Goal: Information Seeking & Learning: Learn about a topic

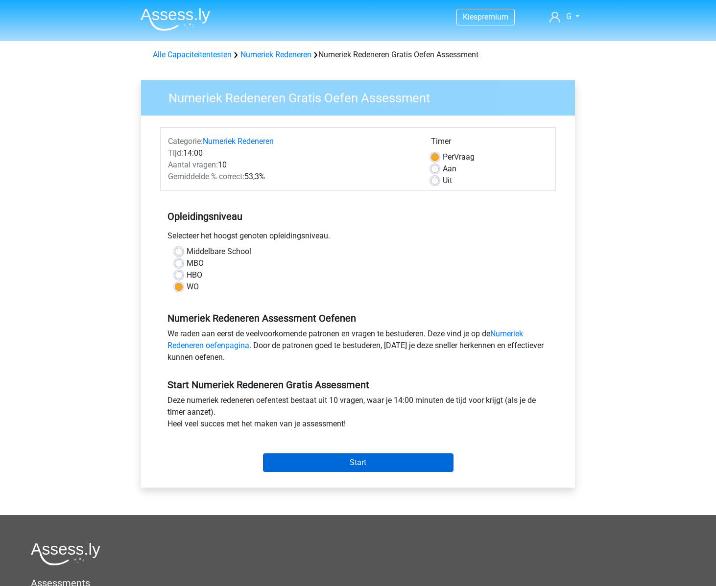
click at [397, 464] on input "Start" at bounding box center [358, 463] width 191 height 19
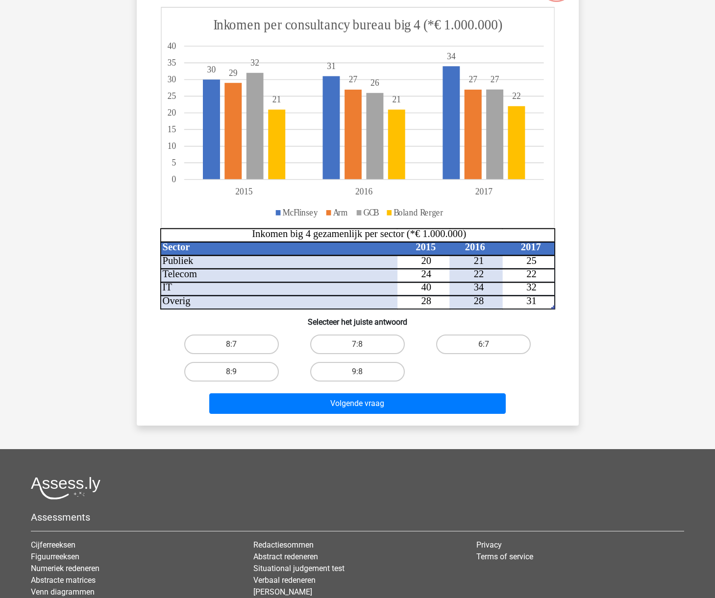
scroll to position [61, 0]
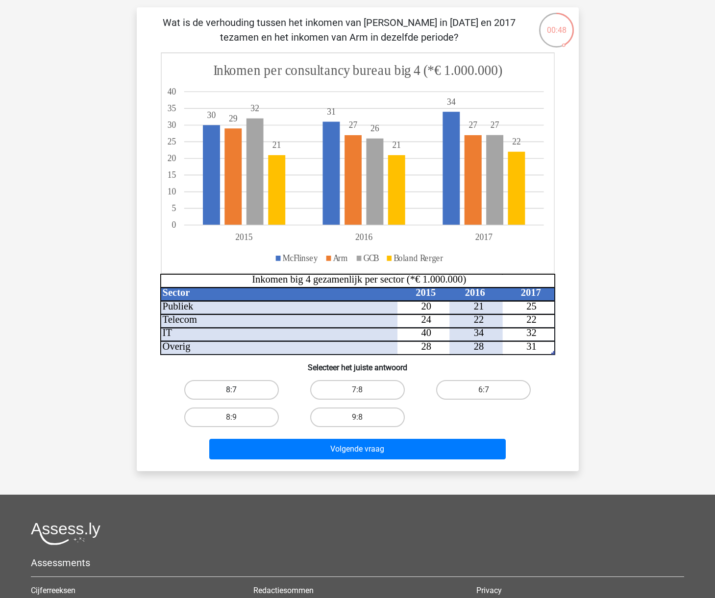
click at [238, 384] on label "8:7" at bounding box center [231, 390] width 95 height 20
click at [238, 390] on input "8:7" at bounding box center [234, 393] width 6 height 6
radio input "true"
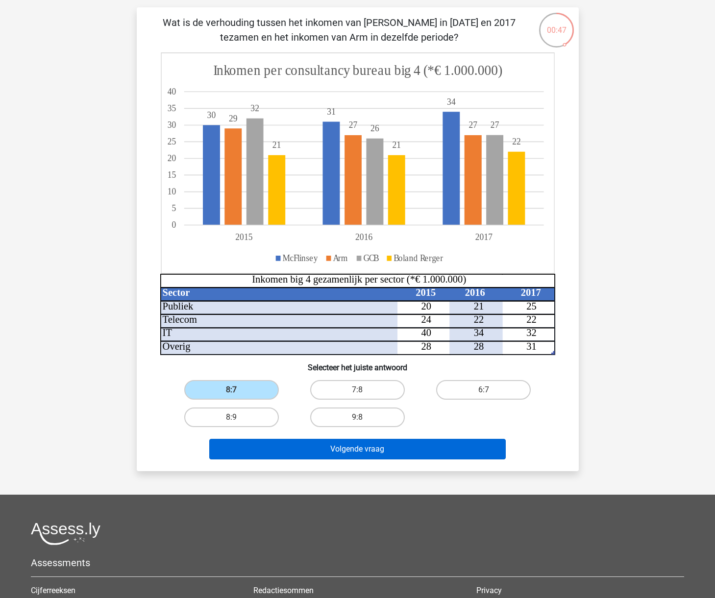
click at [353, 450] on button "Volgende vraag" at bounding box center [357, 449] width 296 height 21
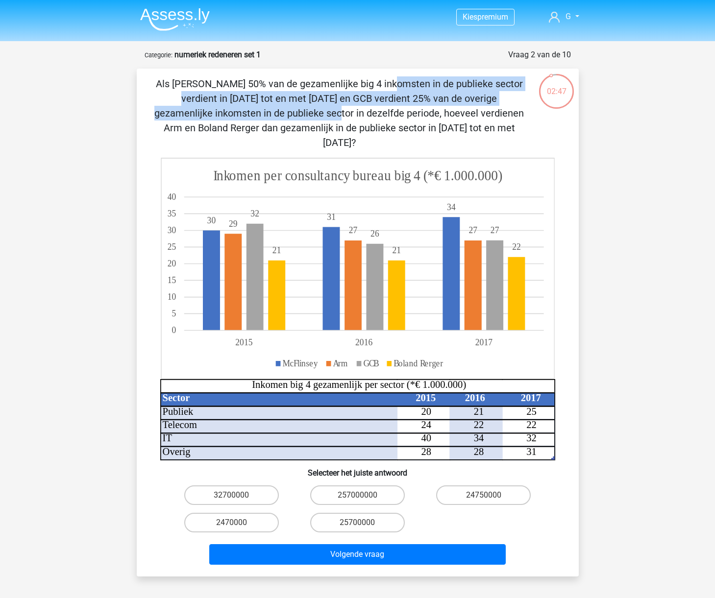
drag, startPoint x: 174, startPoint y: 84, endPoint x: 433, endPoint y: 95, distance: 259.3
click at [433, 95] on p "Als McFlinsey 50% van de gezamenlijke big 4 inkomsten in de publieke sector ver…" at bounding box center [339, 112] width 374 height 73
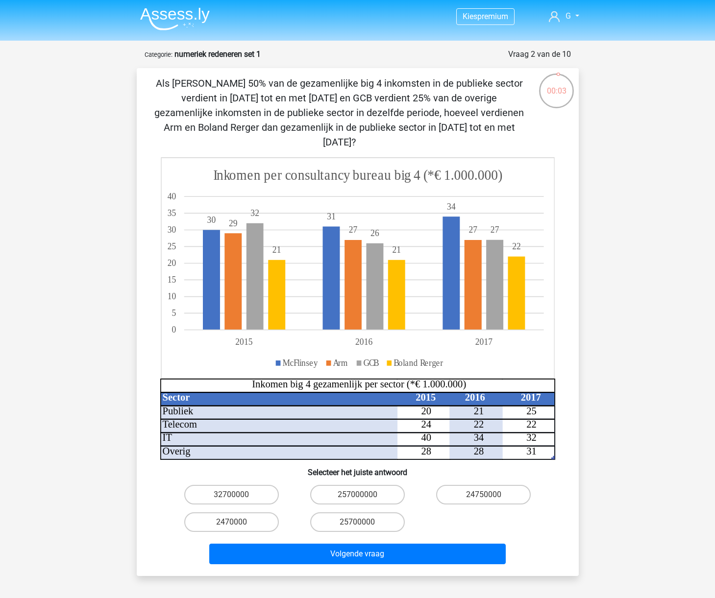
drag, startPoint x: 454, startPoint y: 479, endPoint x: 433, endPoint y: 501, distance: 29.8
click at [455, 485] on label "24750000" at bounding box center [483, 495] width 95 height 20
click at [483, 495] on input "24750000" at bounding box center [486, 498] width 6 height 6
radio input "true"
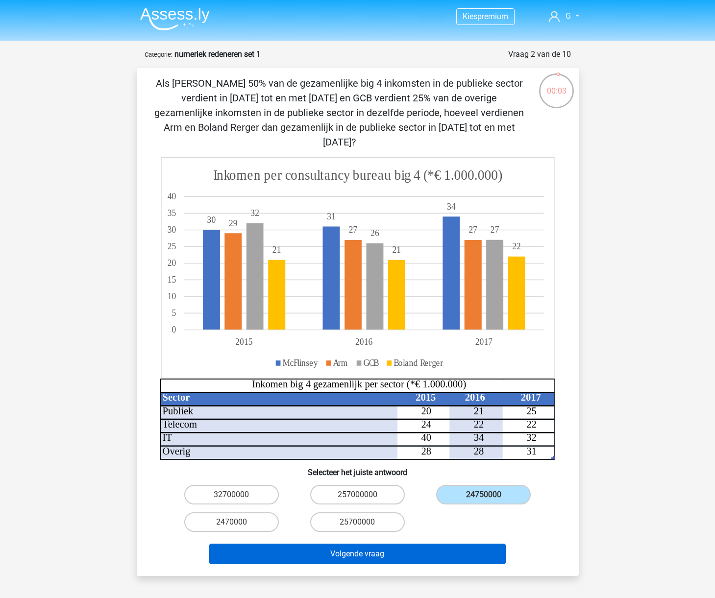
click at [397, 545] on button "Volgende vraag" at bounding box center [357, 554] width 296 height 21
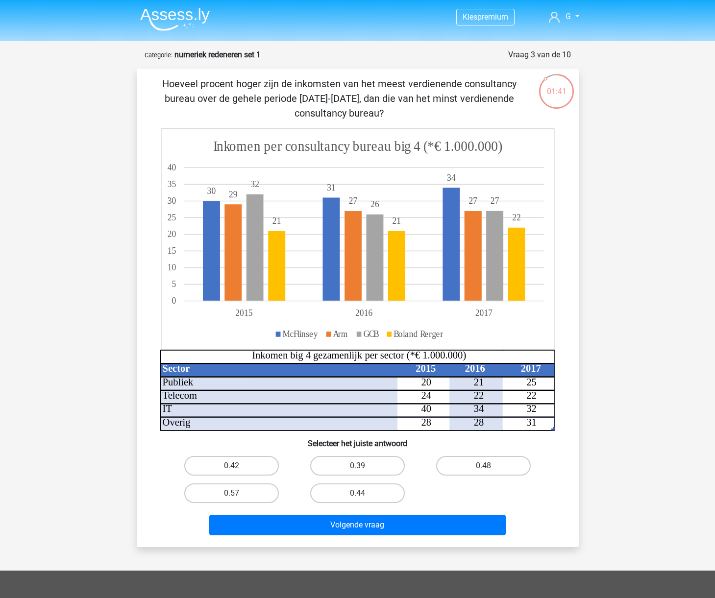
scroll to position [1, 0]
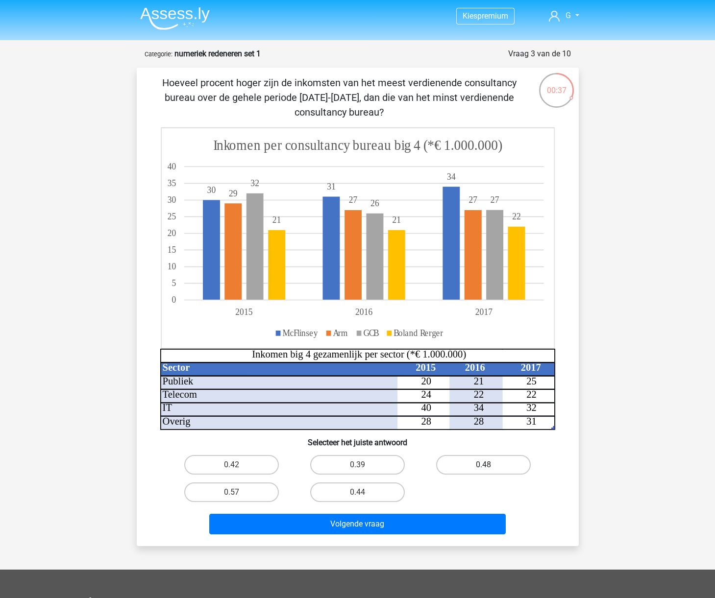
click at [476, 466] on label "0.48" at bounding box center [483, 465] width 95 height 20
click at [483, 466] on input "0.48" at bounding box center [486, 468] width 6 height 6
radio input "true"
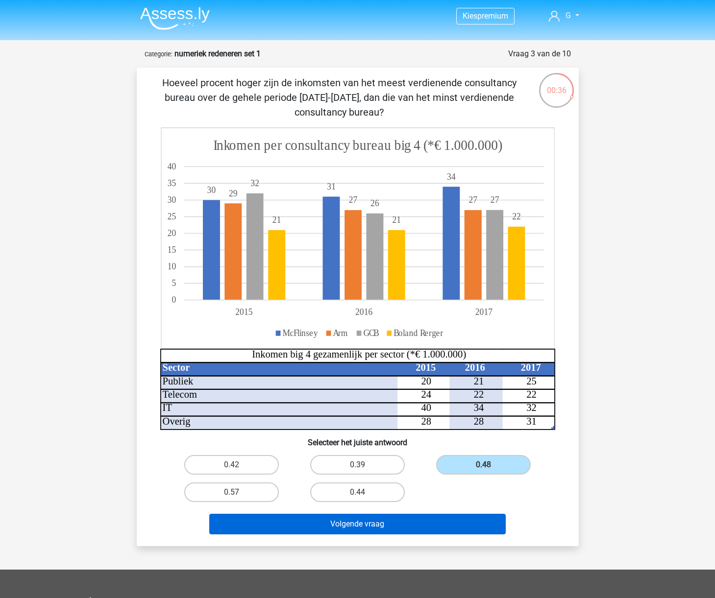
click at [406, 528] on button "Volgende vraag" at bounding box center [357, 524] width 296 height 21
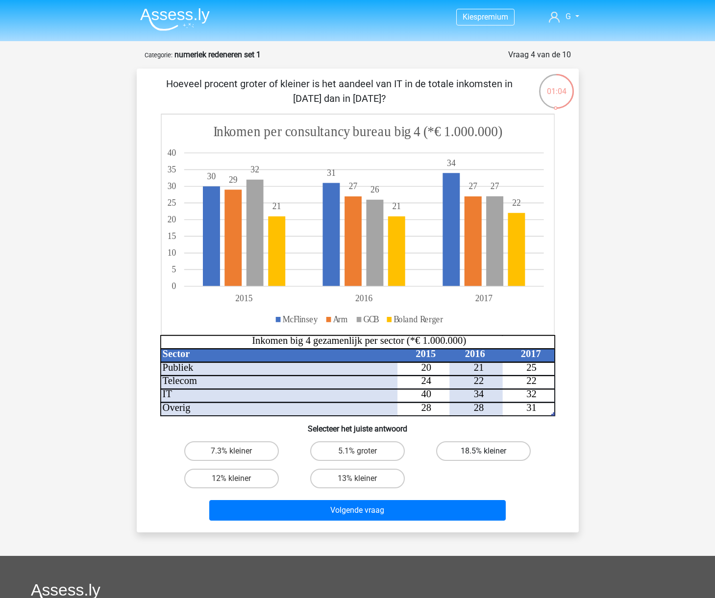
click at [507, 449] on label "18.5% kleiner" at bounding box center [483, 451] width 95 height 20
click at [490, 451] on input "18.5% kleiner" at bounding box center [486, 454] width 6 height 6
radio input "true"
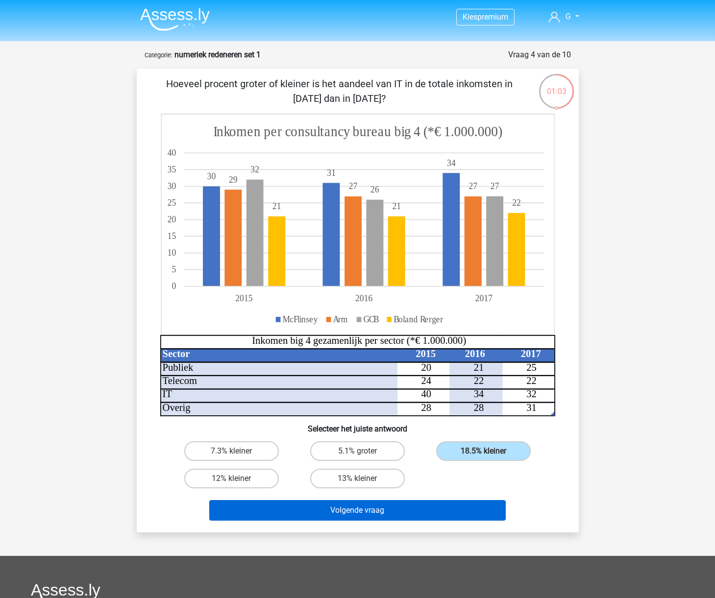
click at [410, 515] on button "Volgende vraag" at bounding box center [357, 510] width 296 height 21
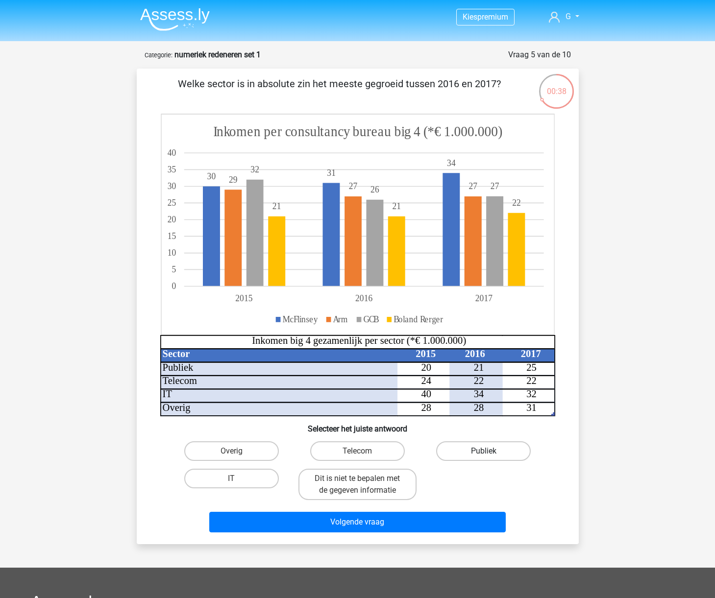
click at [515, 449] on label "Publiek" at bounding box center [483, 451] width 95 height 20
click at [490, 451] on input "Publiek" at bounding box center [486, 454] width 6 height 6
radio input "true"
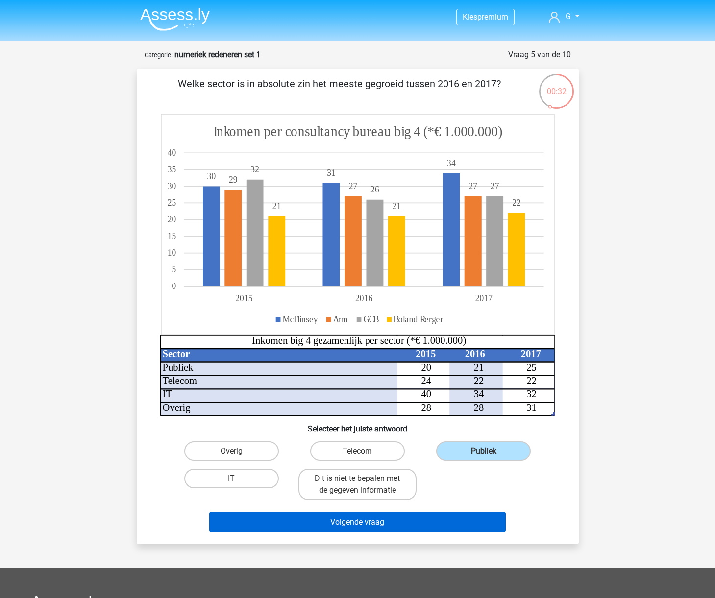
click at [409, 527] on button "Volgende vraag" at bounding box center [357, 522] width 296 height 21
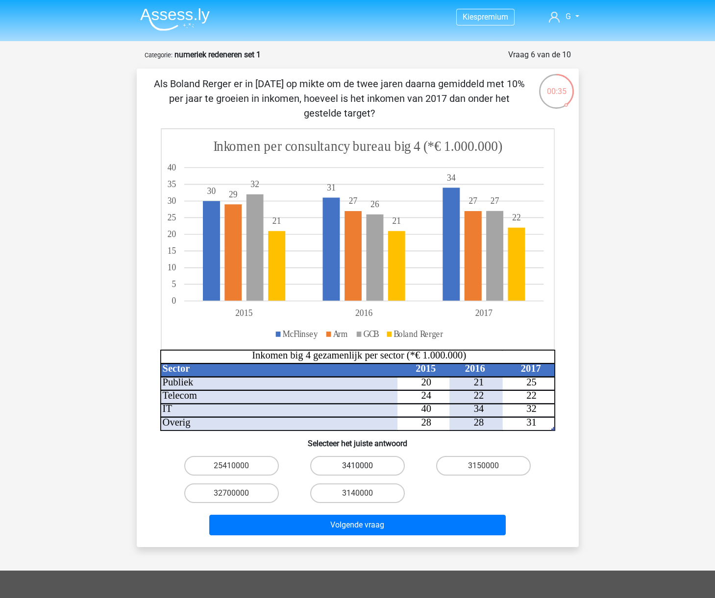
click at [374, 466] on label "3410000" at bounding box center [357, 466] width 95 height 20
click at [363, 466] on input "3410000" at bounding box center [360, 469] width 6 height 6
radio input "true"
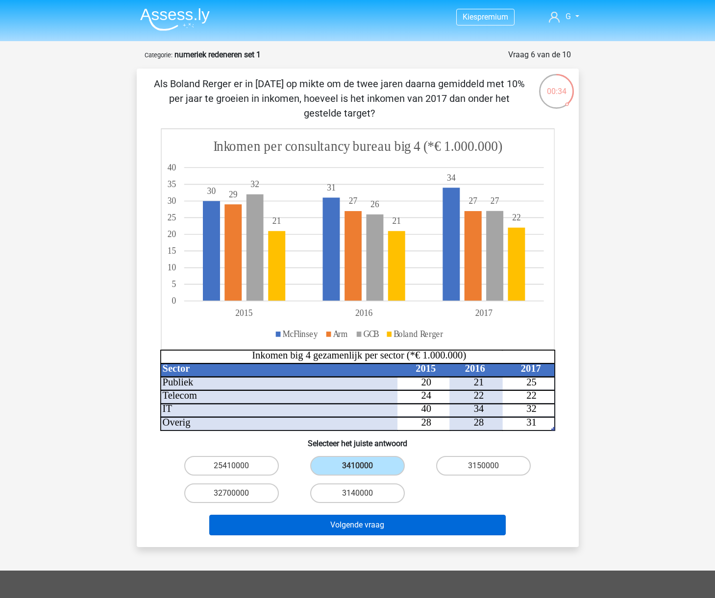
click at [364, 527] on button "Volgende vraag" at bounding box center [357, 525] width 296 height 21
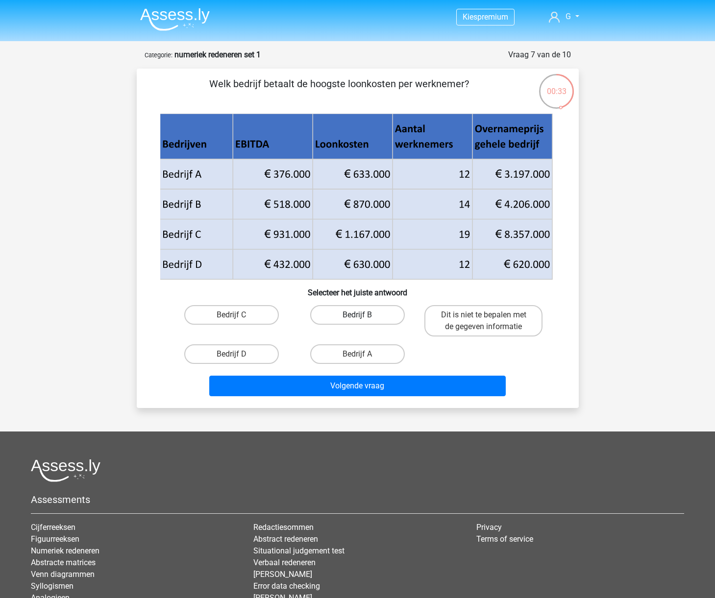
click at [367, 311] on label "Bedrijf B" at bounding box center [357, 315] width 95 height 20
click at [363, 315] on input "Bedrijf B" at bounding box center [360, 318] width 6 height 6
radio input "true"
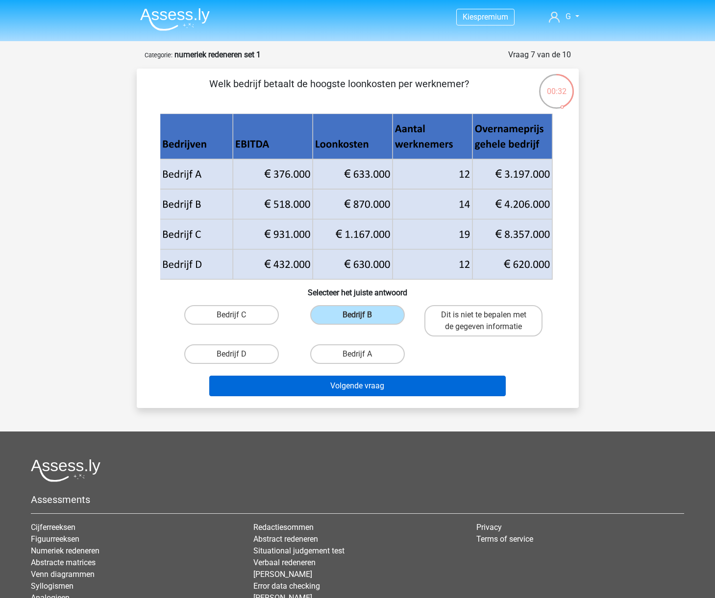
click at [444, 388] on button "Volgende vraag" at bounding box center [357, 386] width 296 height 21
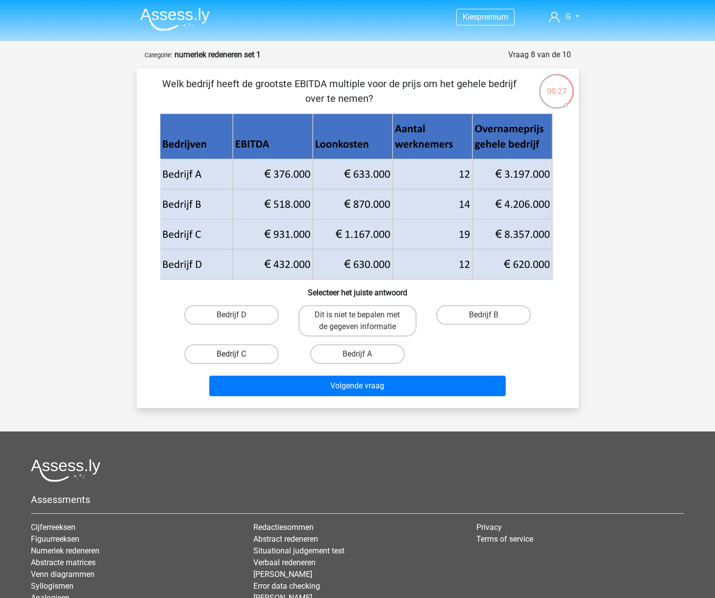
click at [230, 352] on label "Bedrijf C" at bounding box center [231, 354] width 95 height 20
click at [231, 354] on input "Bedrijf C" at bounding box center [234, 357] width 6 height 6
radio input "true"
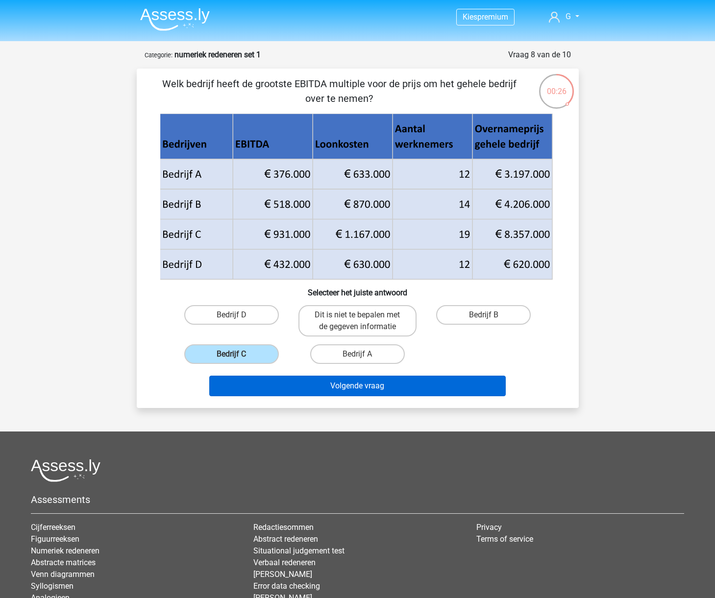
click at [358, 391] on button "Volgende vraag" at bounding box center [357, 386] width 296 height 21
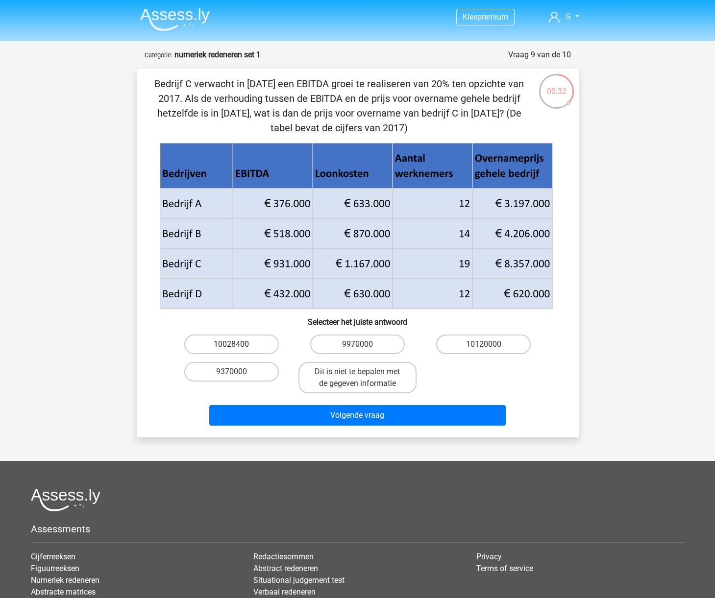
click at [254, 348] on label "10028400" at bounding box center [231, 344] width 95 height 20
click at [238, 348] on input "10028400" at bounding box center [234, 347] width 6 height 6
radio input "true"
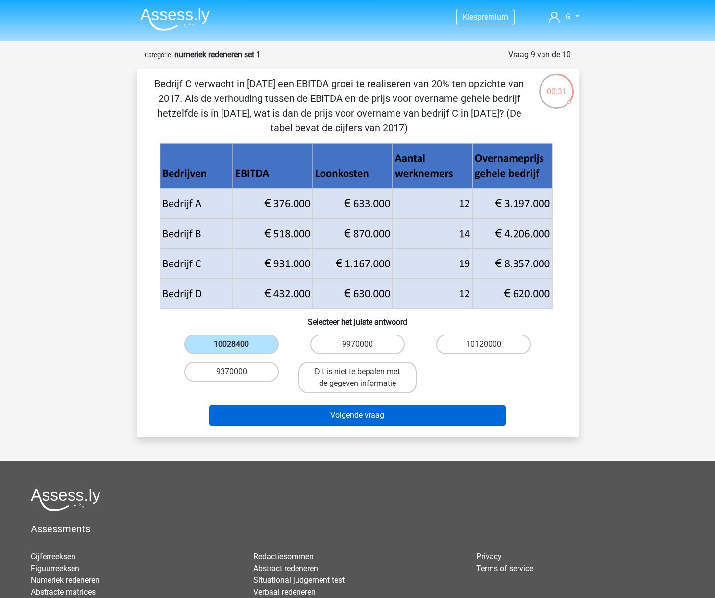
click at [289, 416] on button "Volgende vraag" at bounding box center [357, 415] width 296 height 21
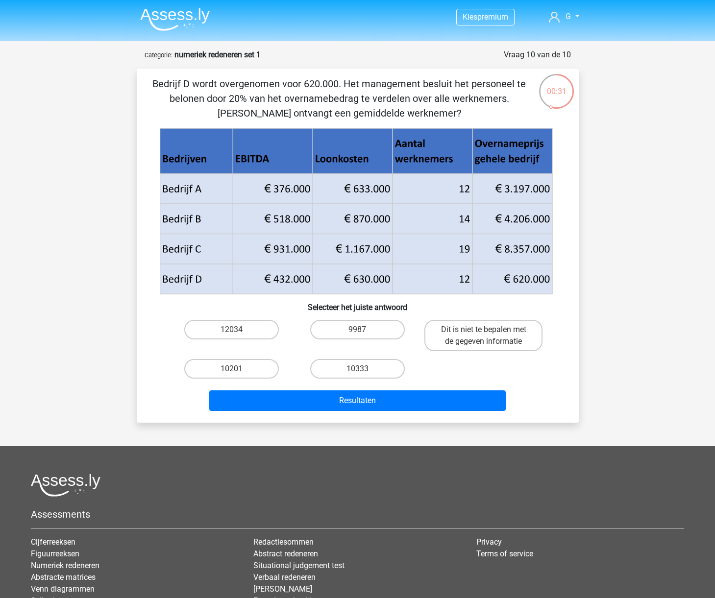
click at [359, 371] on input "10333" at bounding box center [360, 372] width 6 height 6
radio input "true"
click at [336, 418] on div "Bedrijf D wordt overgenomen voor 620.000. Het management besluit het personeel …" at bounding box center [358, 246] width 442 height 354
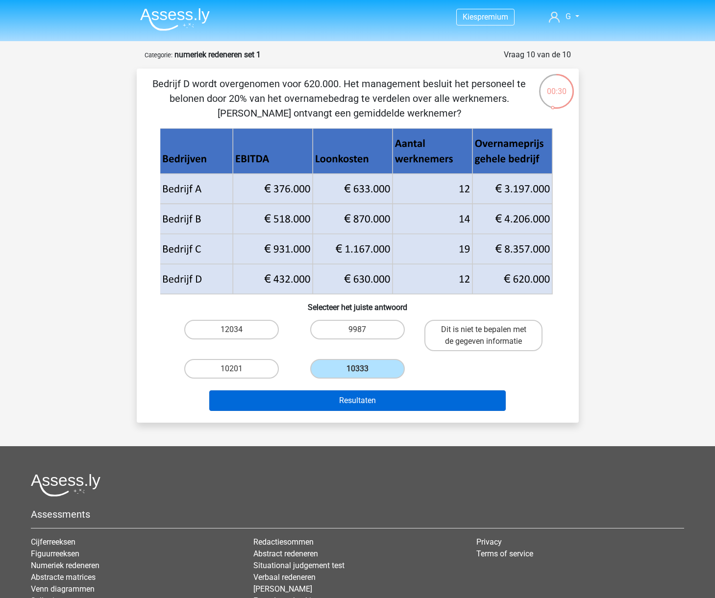
click at [355, 401] on button "Resultaten" at bounding box center [357, 400] width 296 height 21
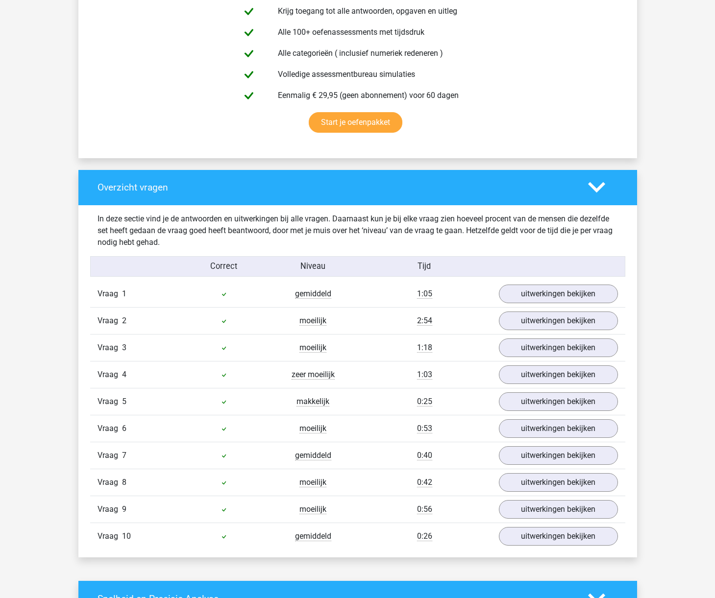
scroll to position [566, 0]
click at [573, 298] on link "uitwerkingen bekijken" at bounding box center [557, 294] width 137 height 22
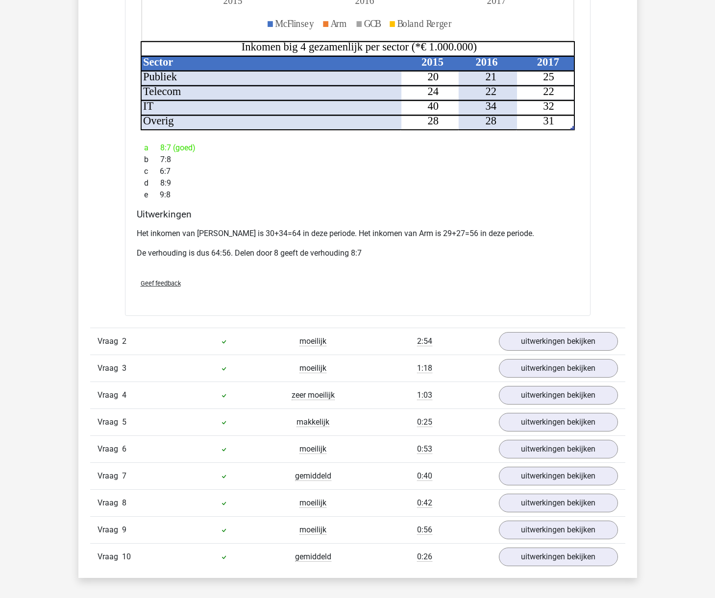
scroll to position [1125, 0]
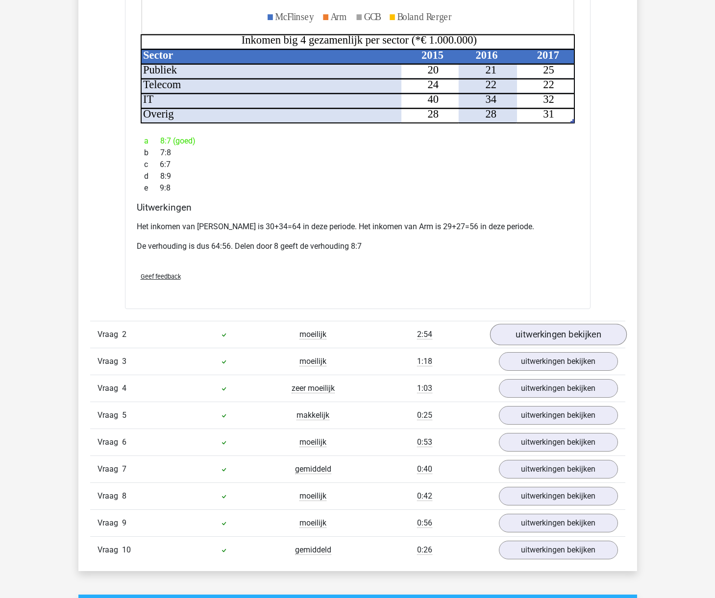
click at [544, 324] on link "uitwerkingen bekijken" at bounding box center [557, 335] width 137 height 22
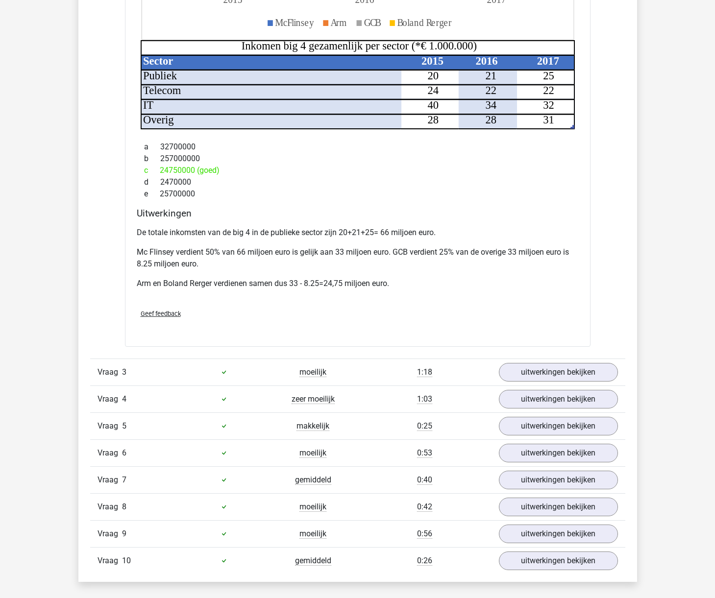
scroll to position [1766, 0]
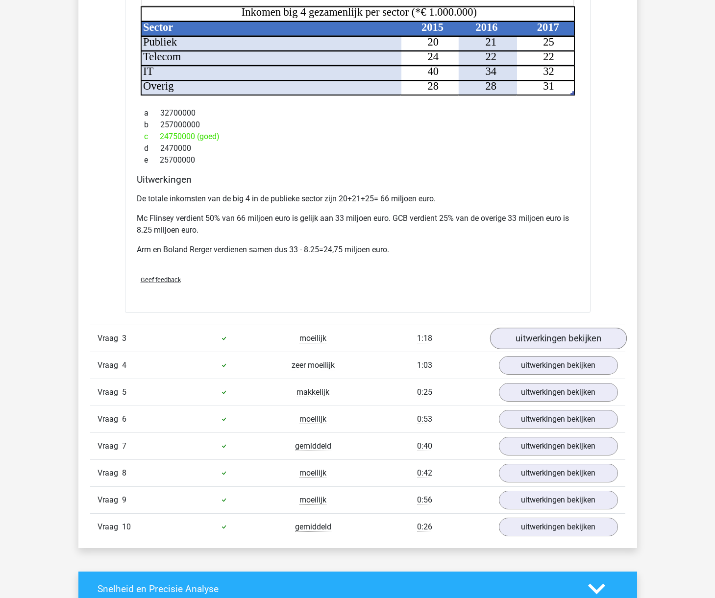
click at [523, 329] on link "uitwerkingen bekijken" at bounding box center [557, 339] width 137 height 22
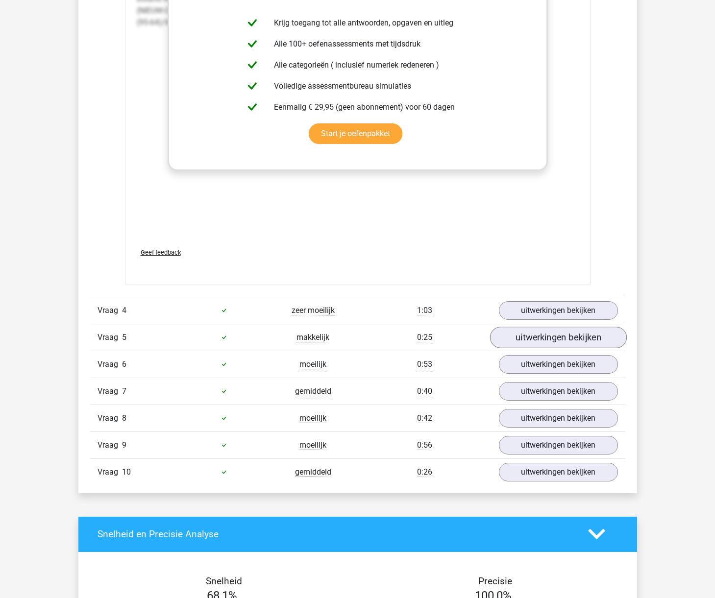
scroll to position [2652, 0]
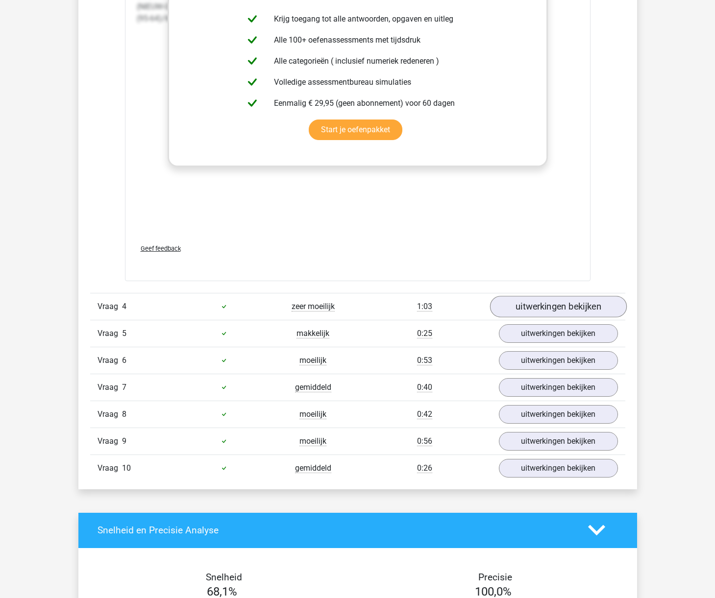
click at [553, 299] on link "uitwerkingen bekijken" at bounding box center [557, 307] width 137 height 22
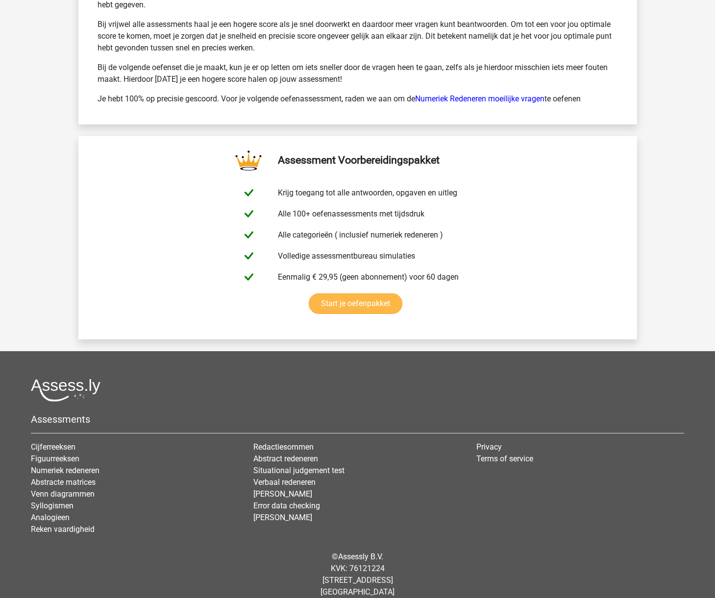
scroll to position [4195, 0]
